Goal: Task Accomplishment & Management: Manage account settings

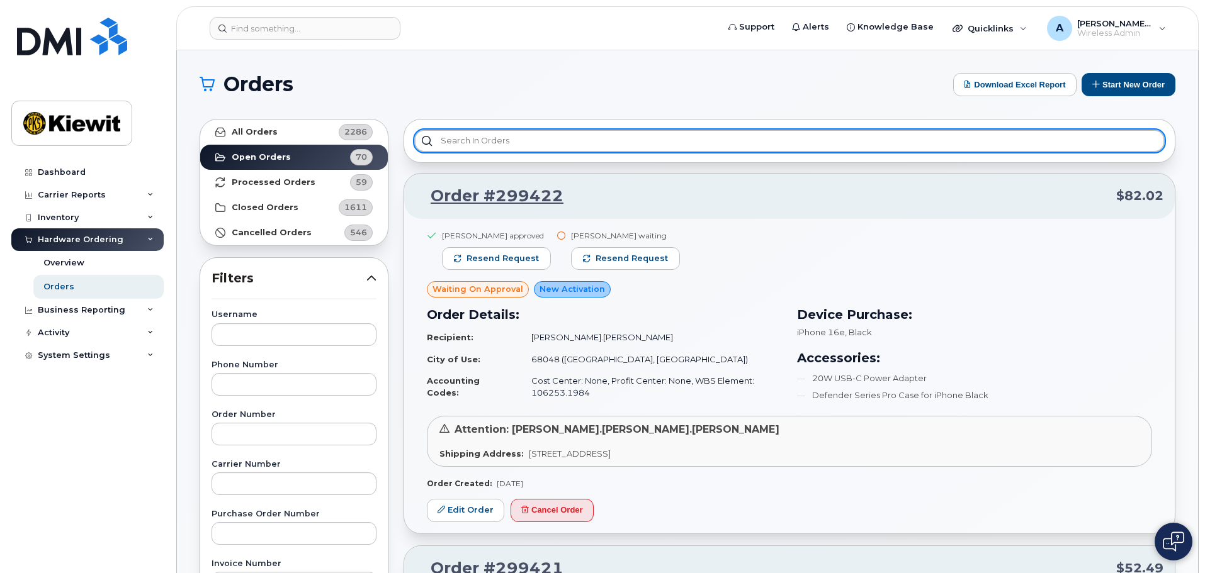
click at [500, 145] on input "text" at bounding box center [789, 141] width 750 height 23
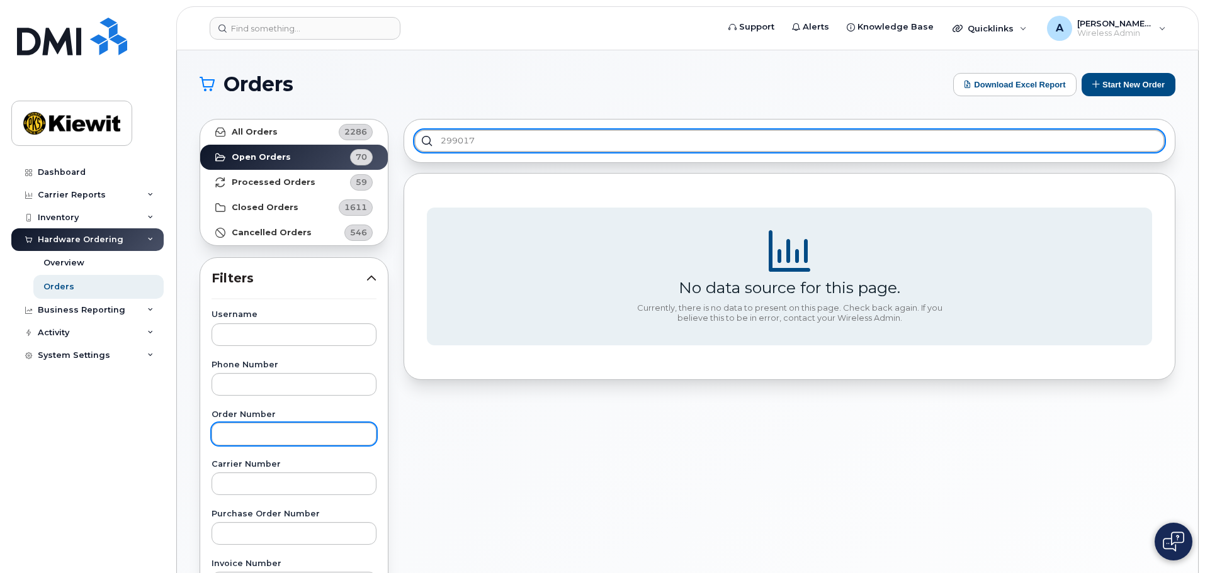
type input "299017"
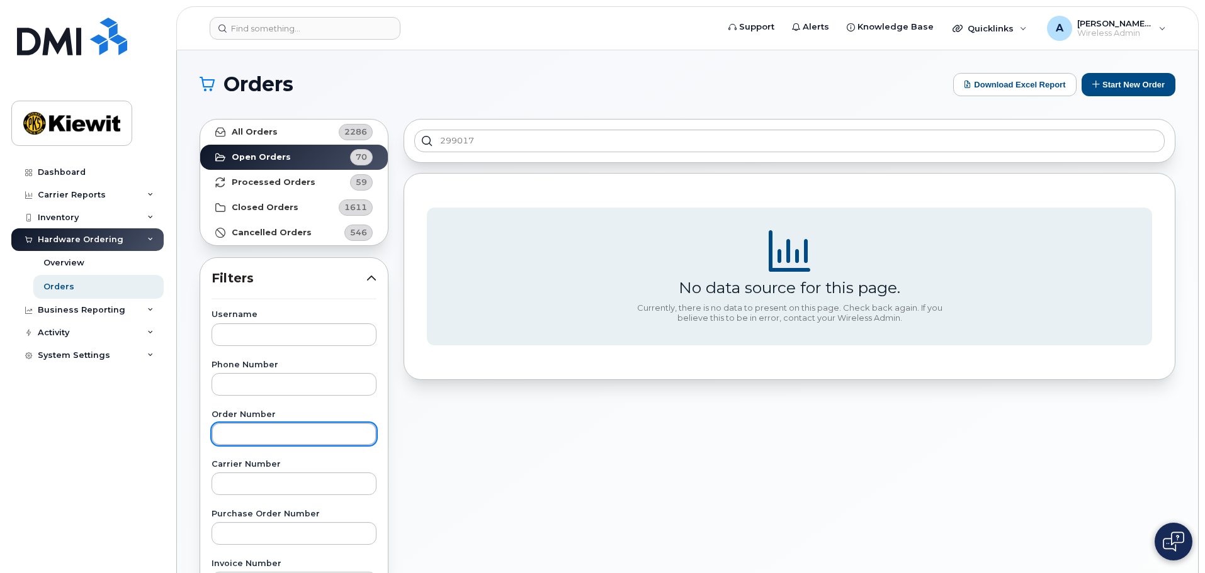
click at [267, 431] on input "text" at bounding box center [294, 434] width 165 height 23
type input "299017"
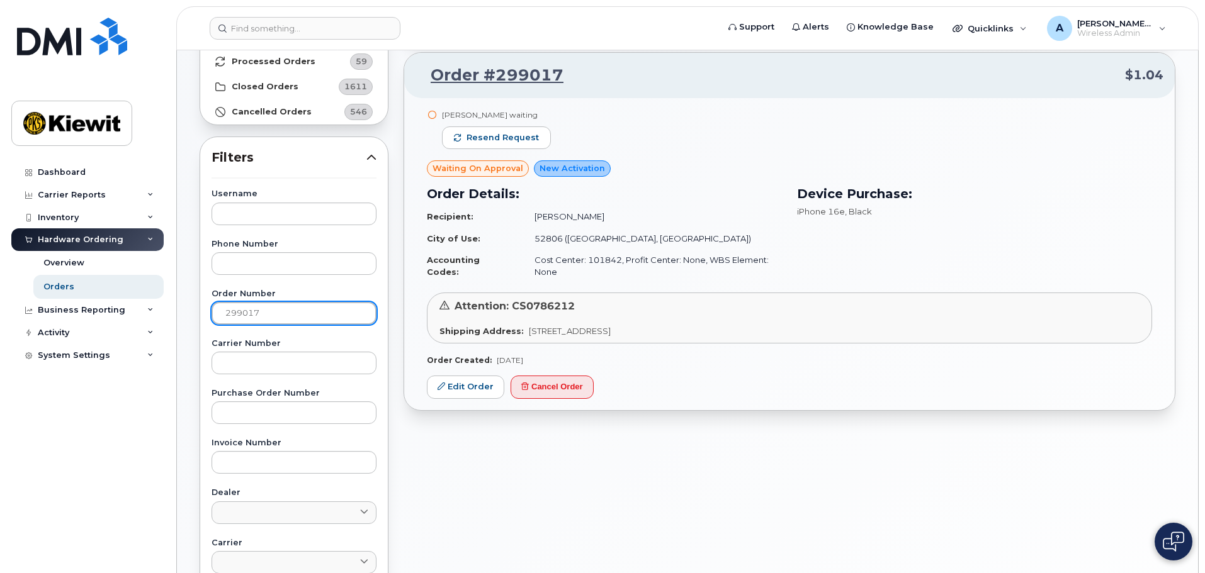
scroll to position [126, 0]
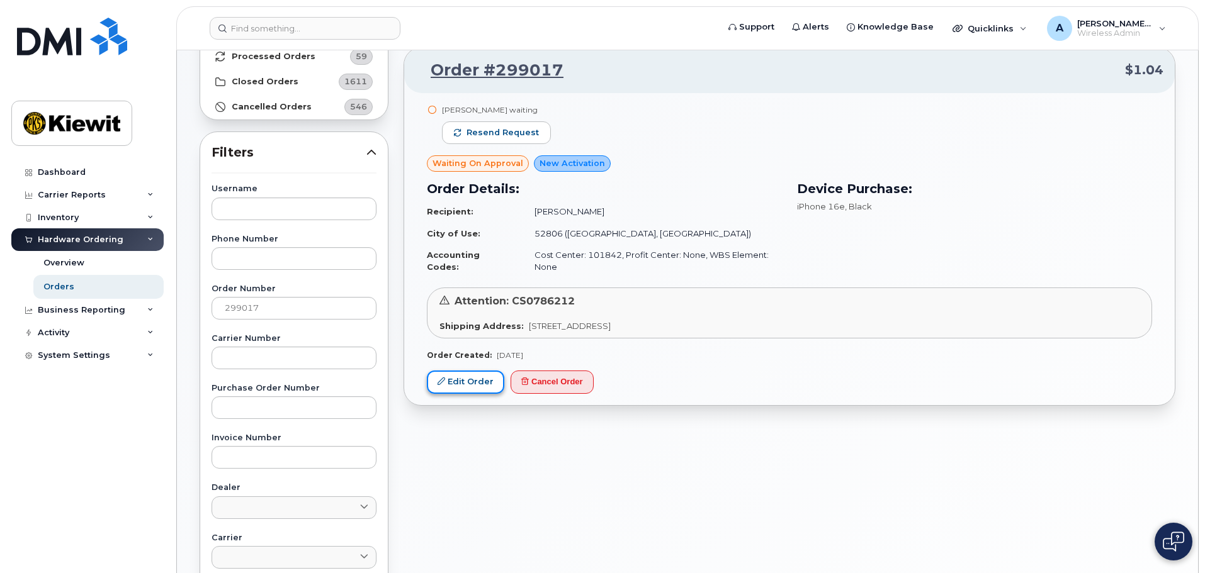
click at [475, 377] on link "Edit Order" at bounding box center [465, 382] width 77 height 23
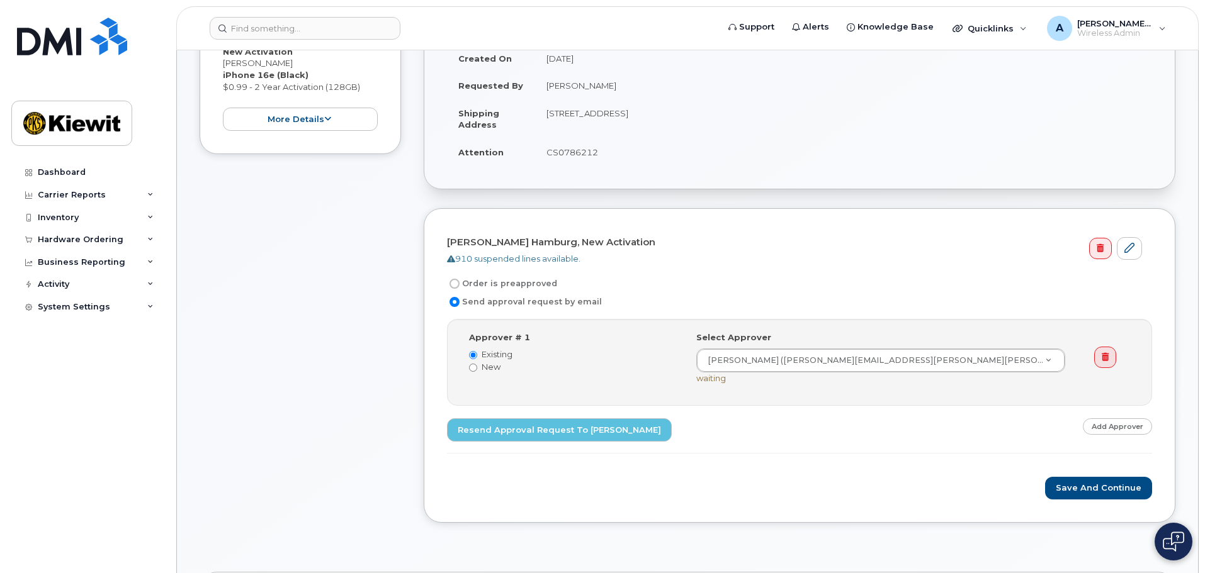
scroll to position [315, 0]
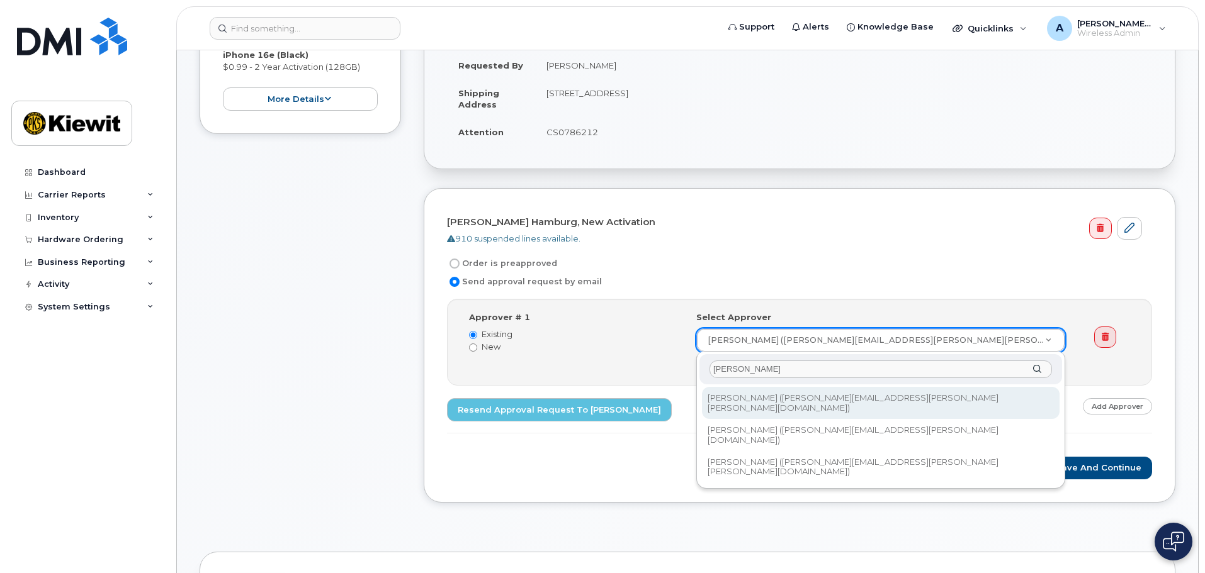
type input "scott"
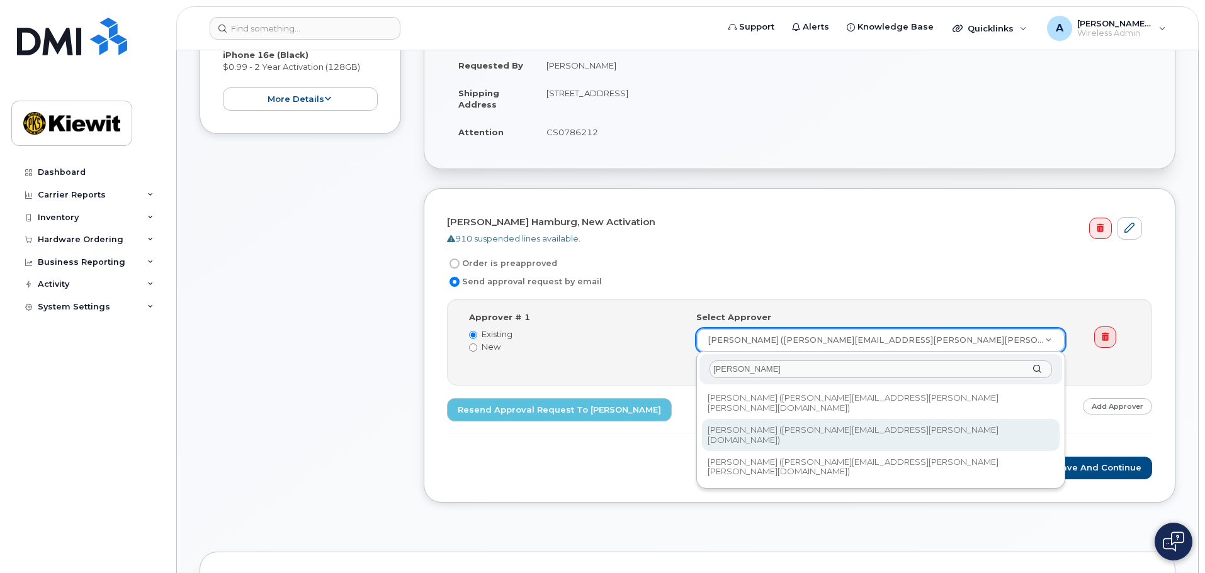
type input "2144442"
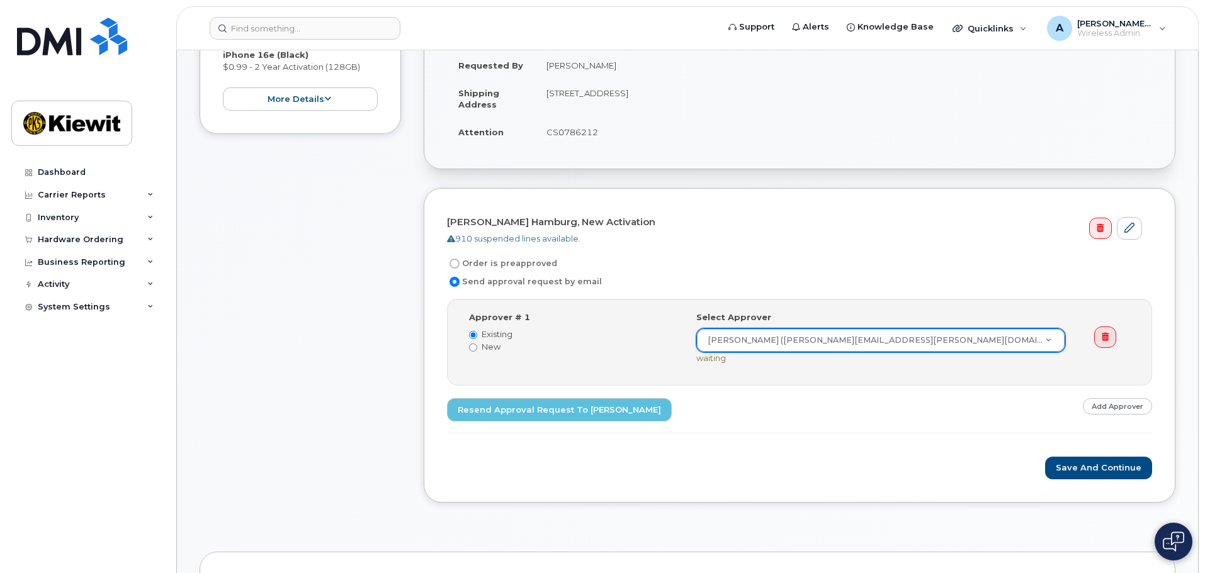
click at [495, 345] on label "New" at bounding box center [573, 347] width 208 height 12
click at [473, 348] on input "New" at bounding box center [473, 348] width 8 height 8
radio input "true"
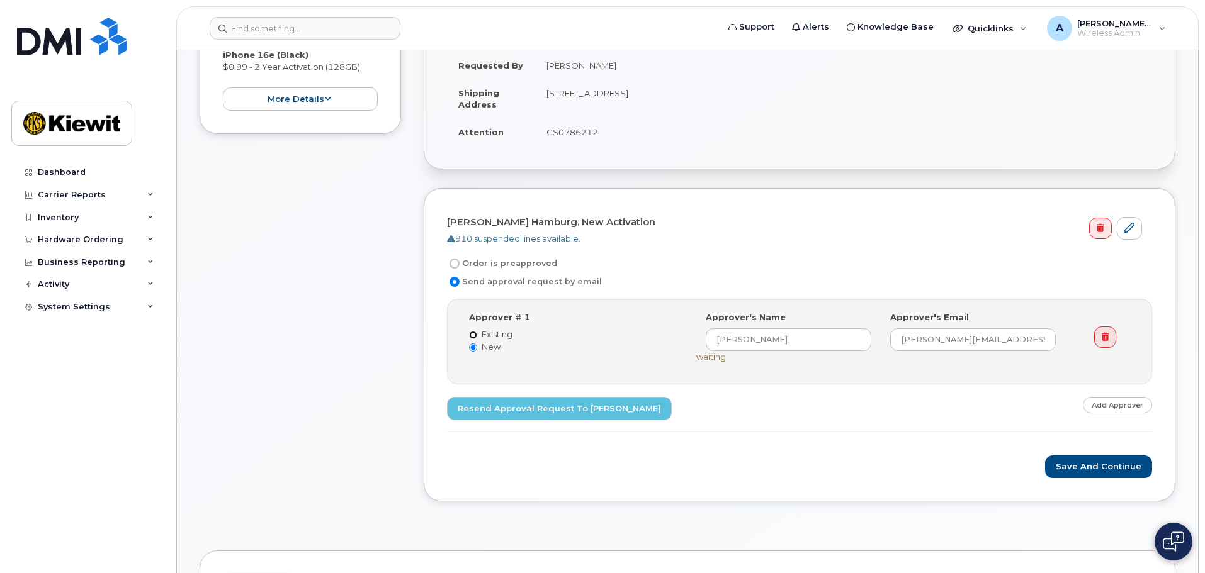
click at [473, 336] on input "Existing" at bounding box center [473, 335] width 8 height 8
radio input "true"
radio input "false"
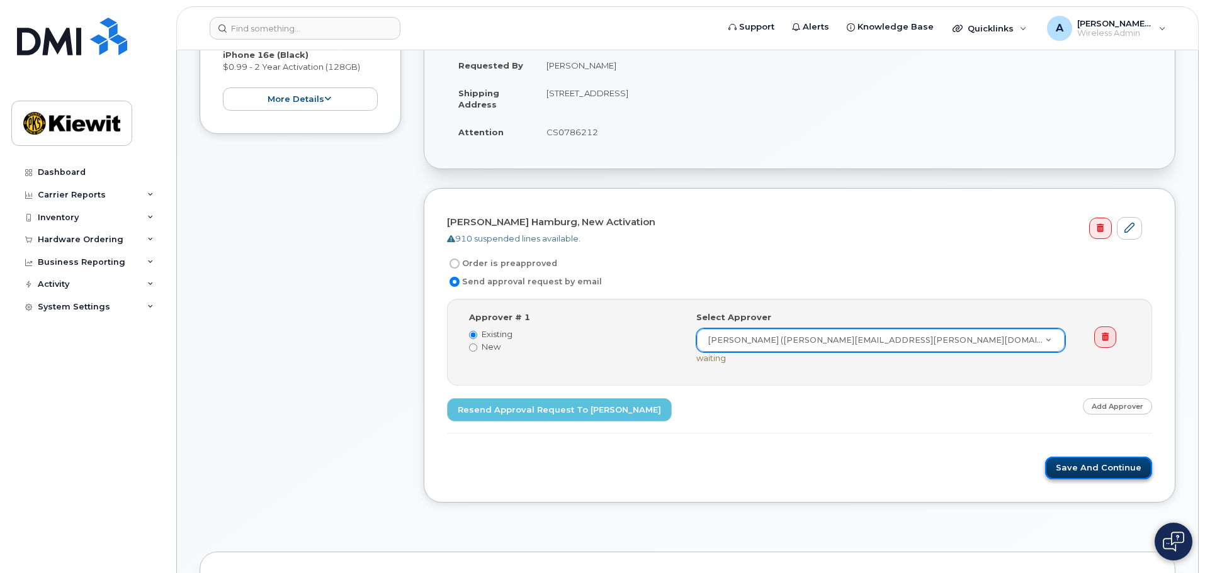
click at [1075, 475] on button "Save and Continue" at bounding box center [1098, 468] width 107 height 23
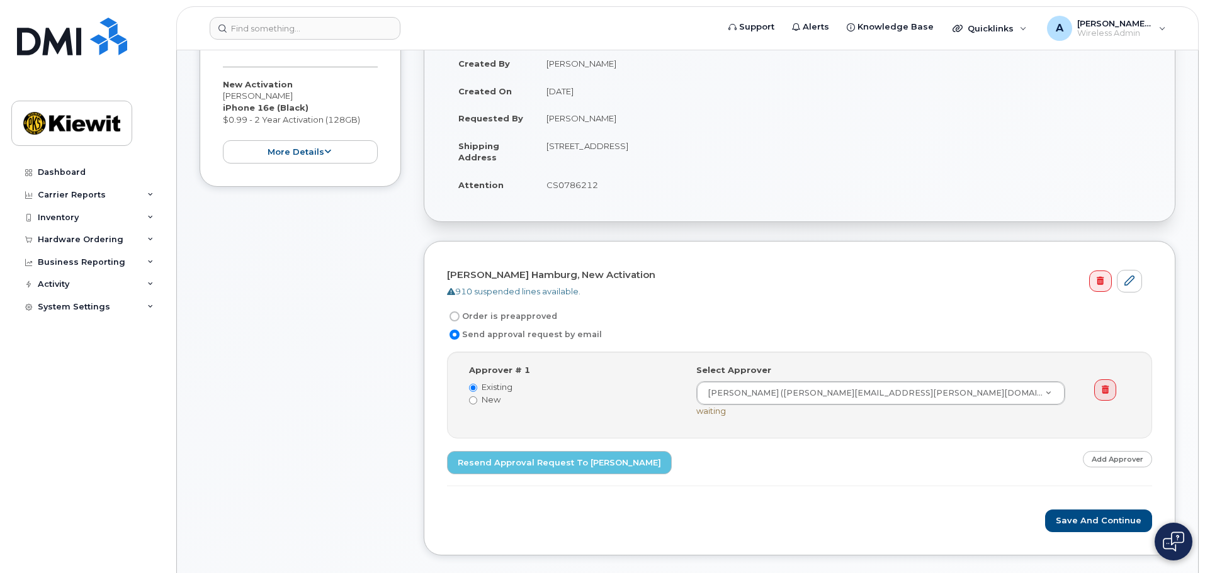
scroll to position [189, 0]
